Goal: Information Seeking & Learning: Compare options

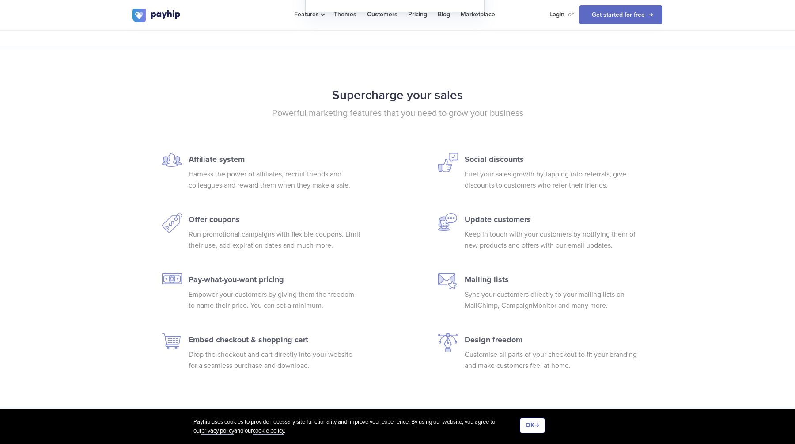
scroll to position [1308, 0]
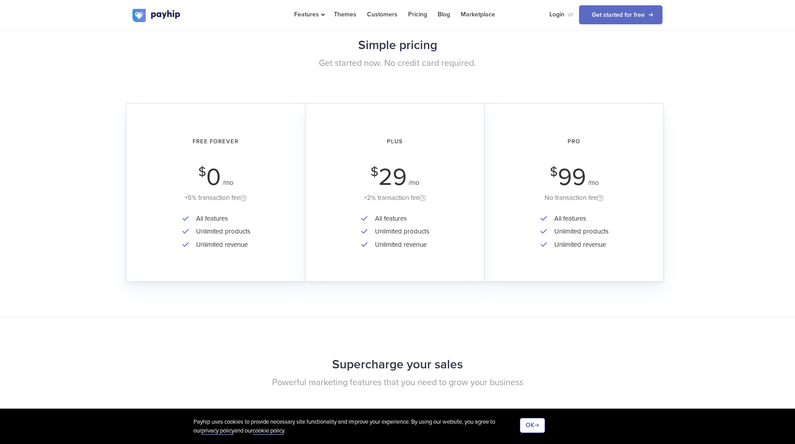
drag, startPoint x: 209, startPoint y: 198, endPoint x: 229, endPoint y: 198, distance: 20.3
click at [225, 198] on div "+5% transaction fee" at bounding box center [216, 197] width 154 height 11
click at [232, 209] on div "Free Forever $ 0 /mo +5% transaction fee All features Unlimited products Unlimi…" at bounding box center [215, 192] width 179 height 179
drag, startPoint x: 199, startPoint y: 217, endPoint x: 223, endPoint y: 217, distance: 23.9
click at [221, 217] on li "All features" at bounding box center [221, 218] width 59 height 13
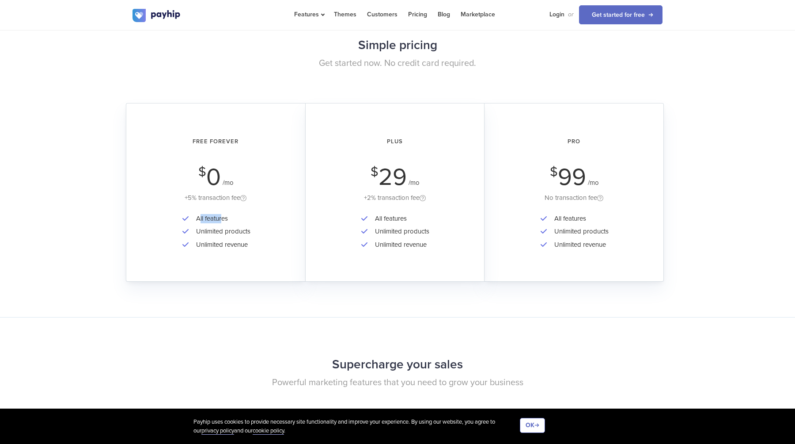
click at [259, 161] on div "Free Forever $ 0 /mo +5% transaction fee" at bounding box center [216, 166] width 154 height 73
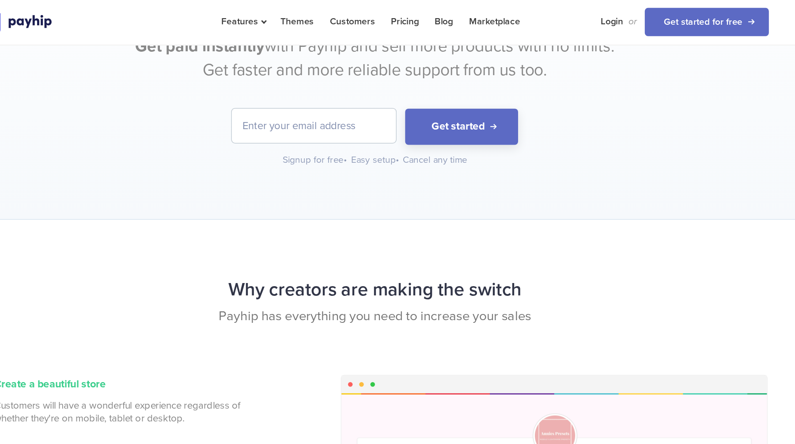
scroll to position [0, 0]
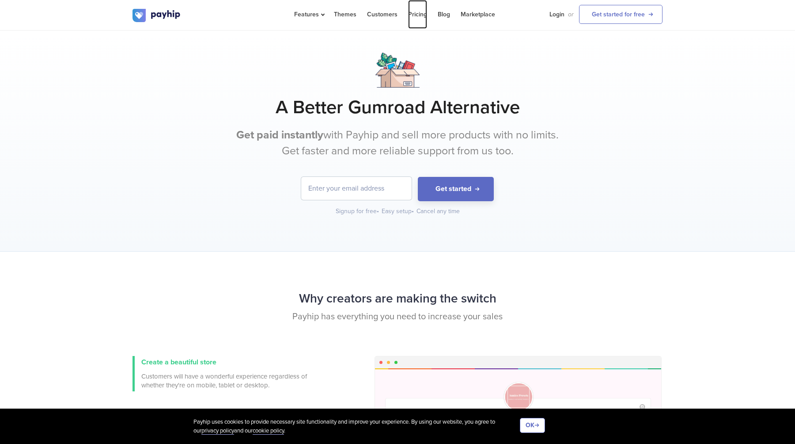
click at [410, 16] on link "Pricing" at bounding box center [417, 14] width 19 height 29
